Goal: Check status: Check status

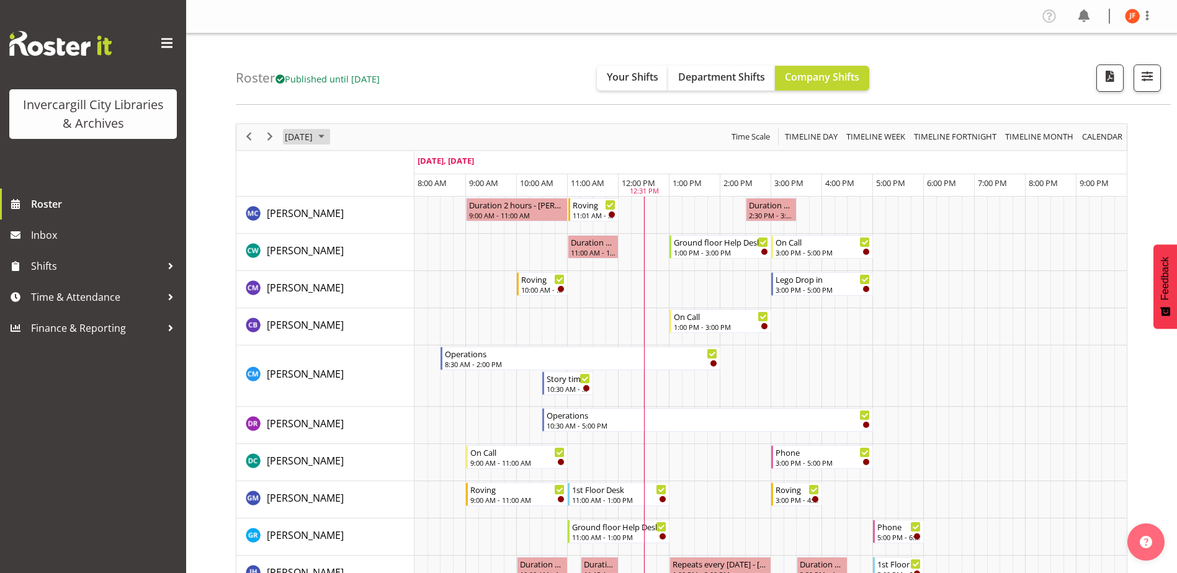
click at [329, 135] on span "October 2025" at bounding box center [321, 137] width 15 height 16
click at [377, 231] on span "9" at bounding box center [377, 232] width 19 height 19
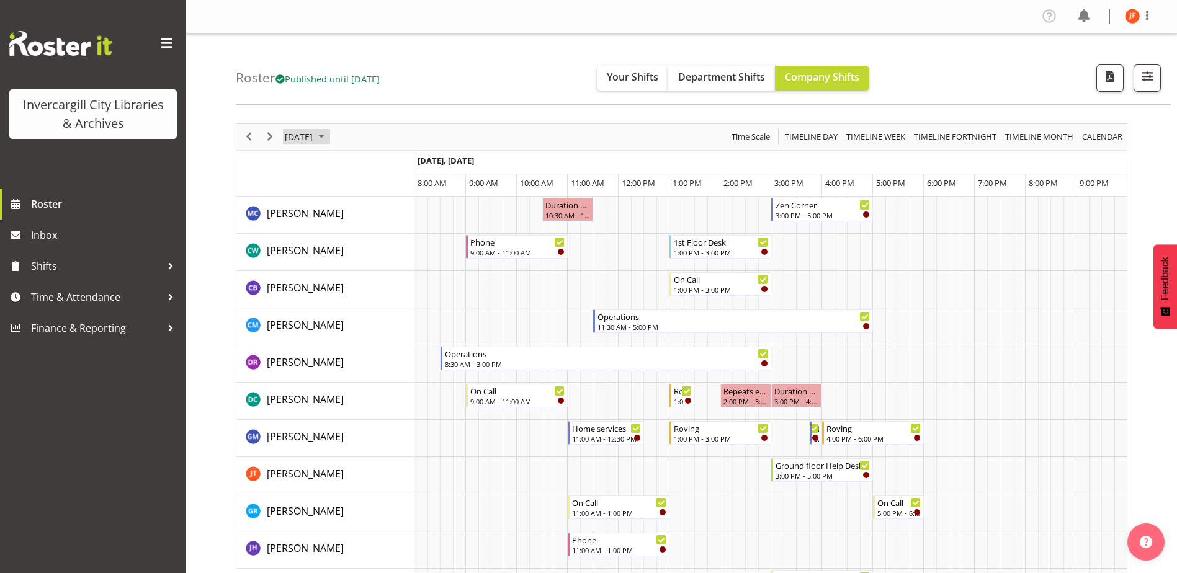
click at [329, 135] on span "October 2025" at bounding box center [321, 137] width 15 height 16
click at [403, 233] on span "10" at bounding box center [397, 232] width 19 height 19
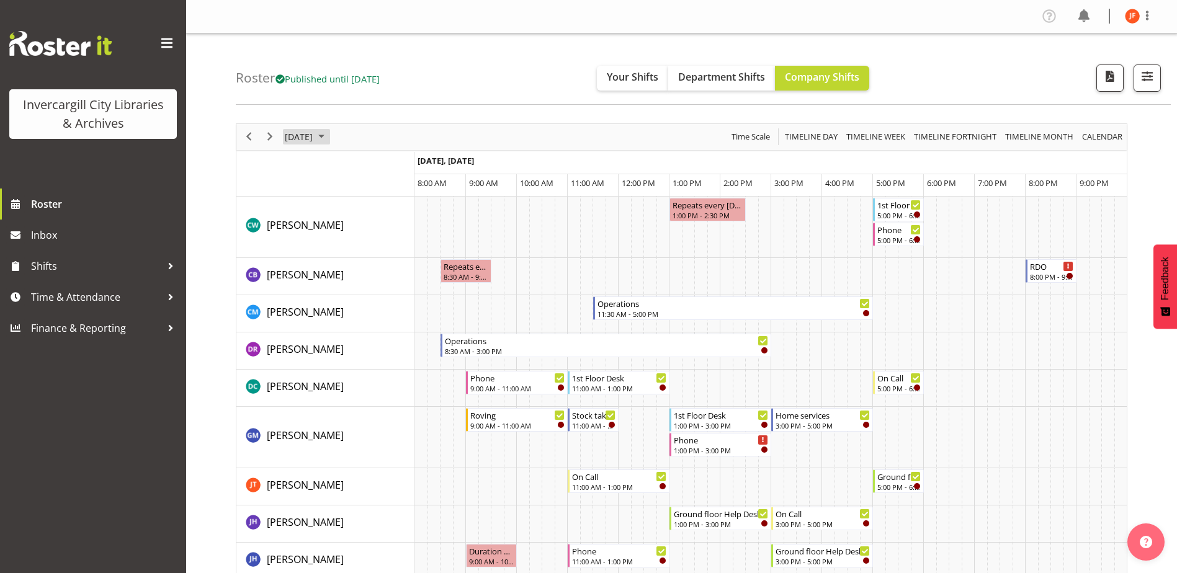
click at [314, 135] on span "[DATE]" at bounding box center [298, 137] width 30 height 16
click at [357, 232] on span "8" at bounding box center [357, 232] width 19 height 19
